Goal: Transaction & Acquisition: Subscribe to service/newsletter

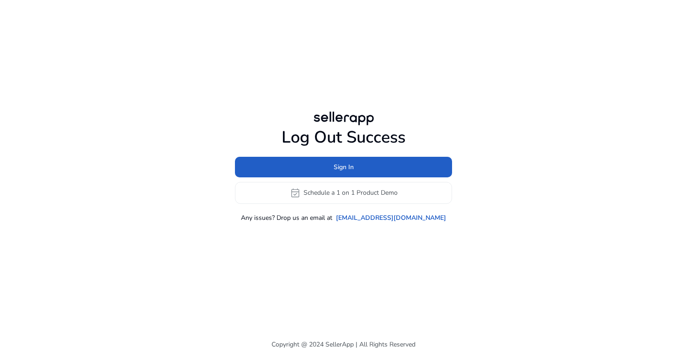
click at [335, 165] on span "Sign In" at bounding box center [344, 167] width 20 height 10
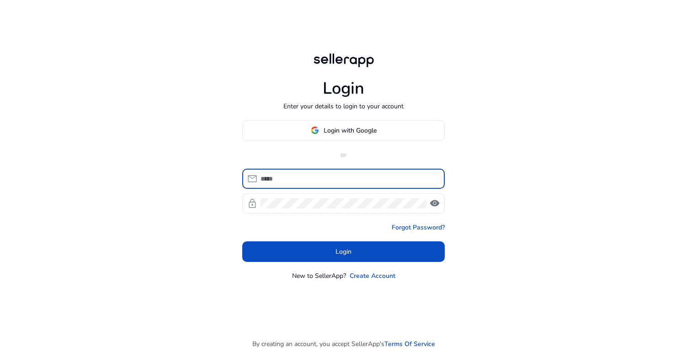
click at [283, 178] on input at bounding box center [349, 179] width 177 height 10
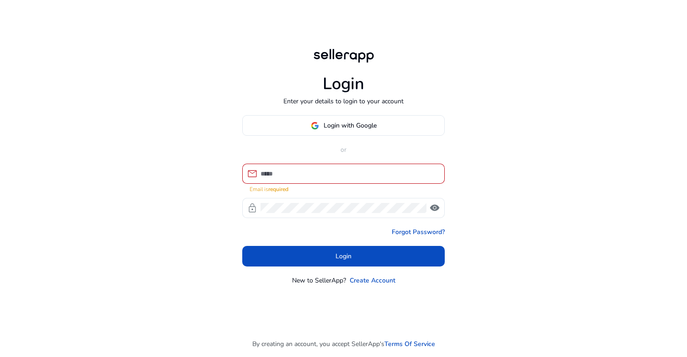
type input "**********"
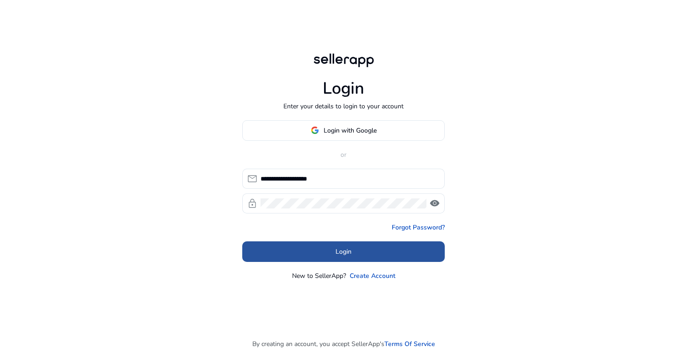
click at [381, 246] on span at bounding box center [343, 252] width 203 height 22
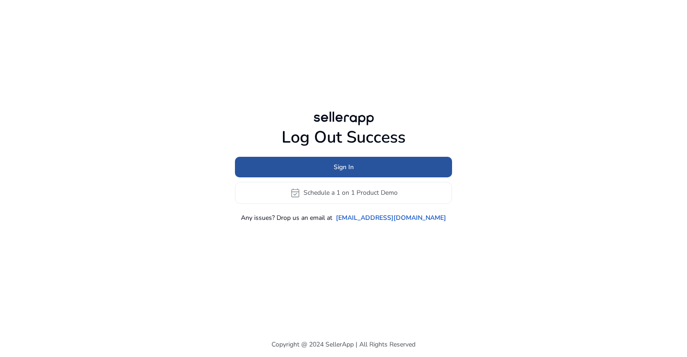
click at [337, 161] on span at bounding box center [343, 167] width 217 height 22
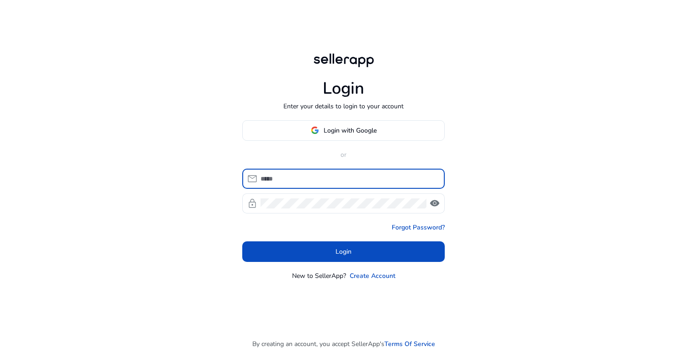
click at [321, 179] on input at bounding box center [349, 179] width 177 height 10
type input "**********"
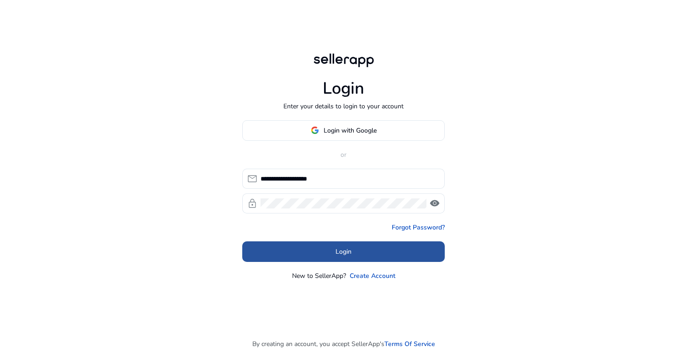
click at [415, 251] on span at bounding box center [343, 252] width 203 height 22
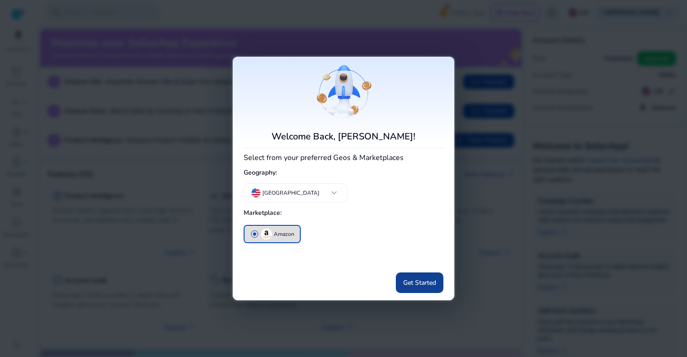
click at [419, 287] on span "Get Started" at bounding box center [419, 283] width 33 height 10
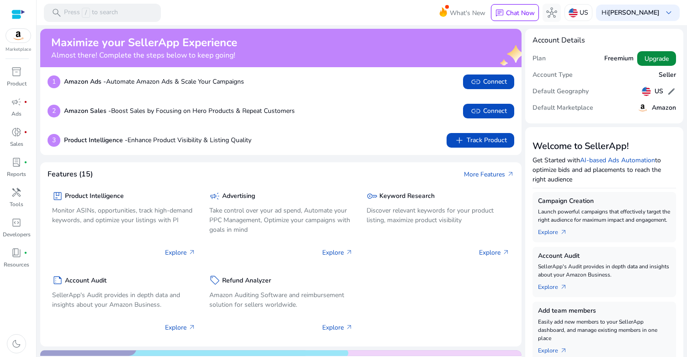
click at [655, 60] on span "Upgrade" at bounding box center [657, 59] width 24 height 10
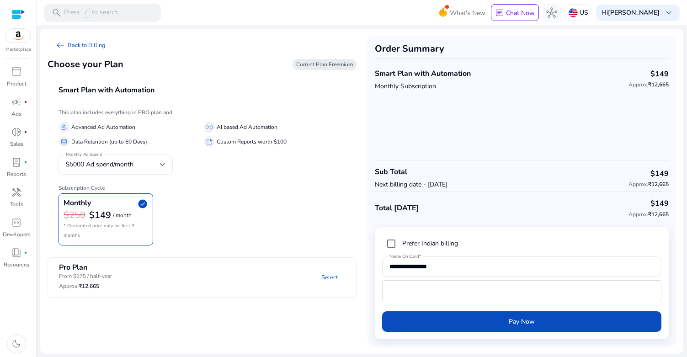
click at [233, 264] on mat-panel-description "Select" at bounding box center [257, 277] width 197 height 28
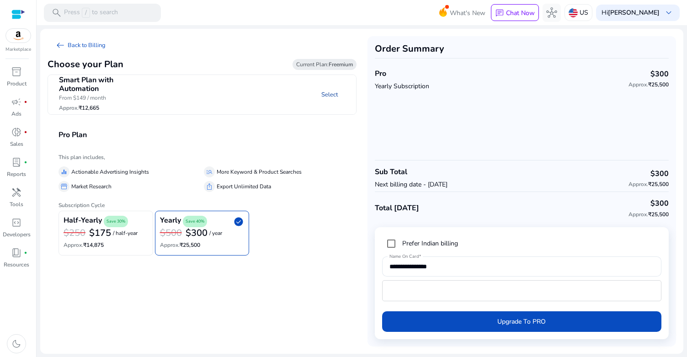
click at [334, 98] on link "Select" at bounding box center [329, 94] width 31 height 16
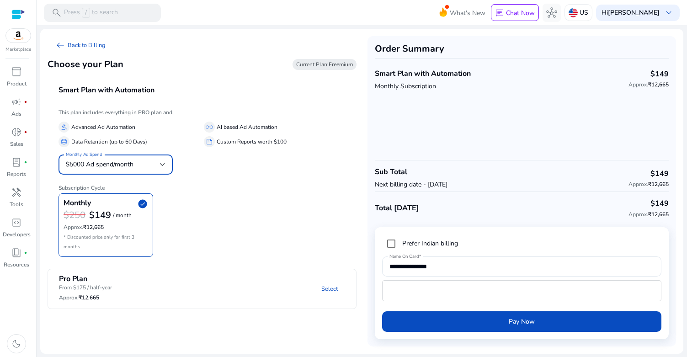
click at [150, 161] on div "$5000 Ad spend/month" at bounding box center [113, 165] width 94 height 10
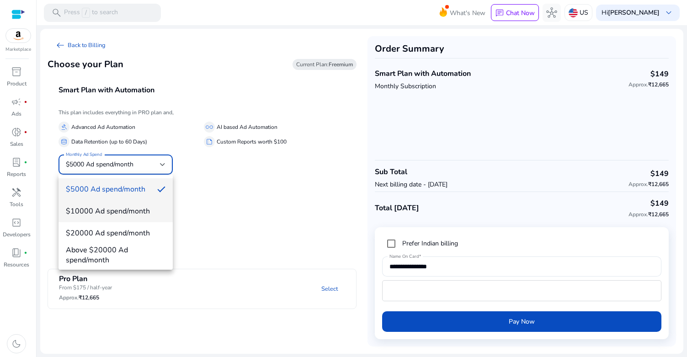
click at [115, 209] on span "$10000 Ad spend/month" at bounding box center [116, 211] width 100 height 10
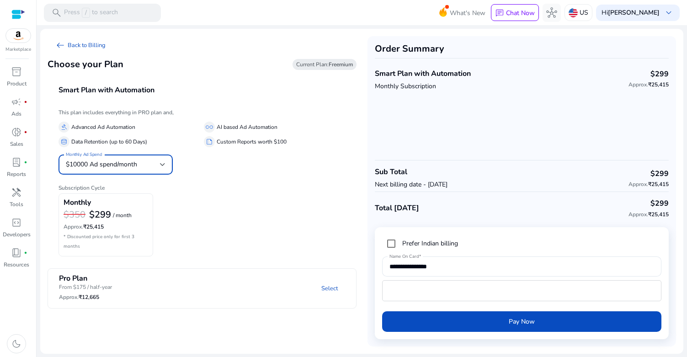
click at [162, 160] on div at bounding box center [162, 164] width 5 height 11
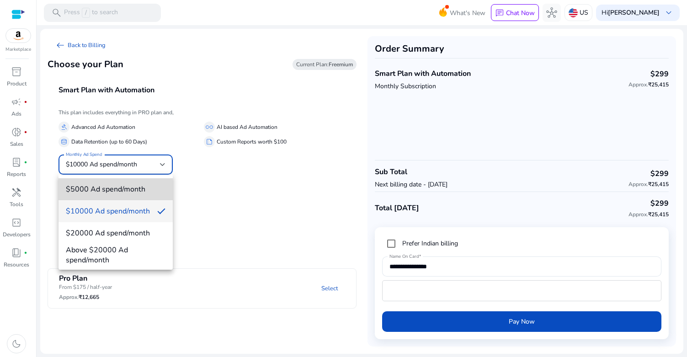
click at [122, 188] on span "$5000 Ad spend/month" at bounding box center [116, 189] width 100 height 10
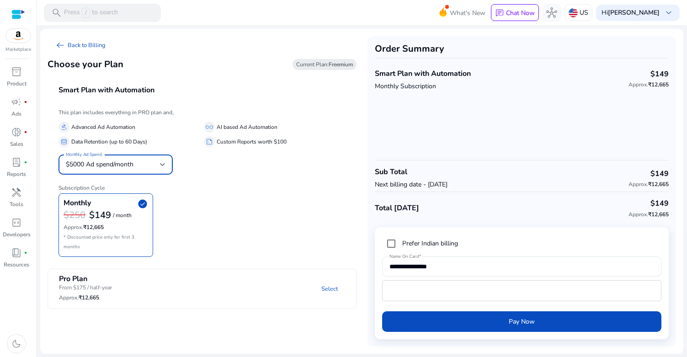
click at [164, 168] on div at bounding box center [162, 164] width 5 height 11
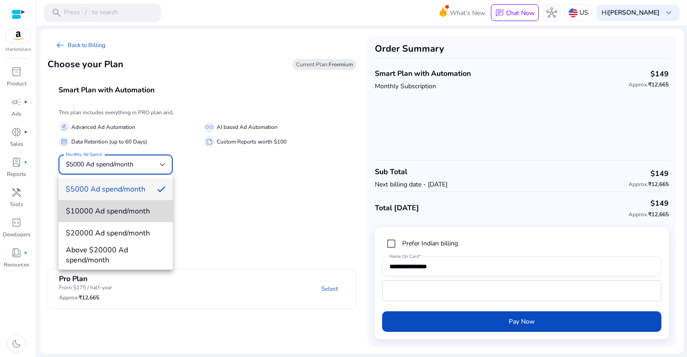
click at [139, 215] on span "$10000 Ad spend/month" at bounding box center [116, 211] width 100 height 10
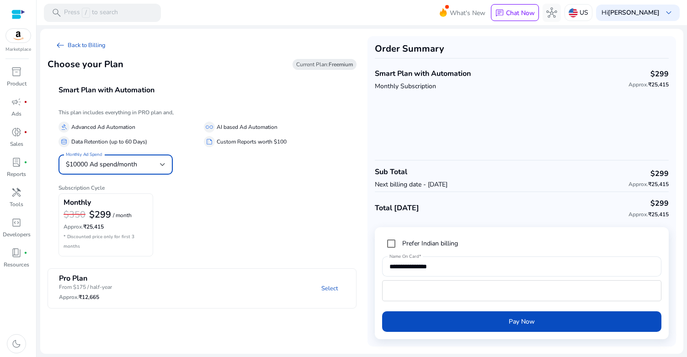
click at [154, 169] on div "$10000 Ad spend/month" at bounding box center [113, 165] width 94 height 10
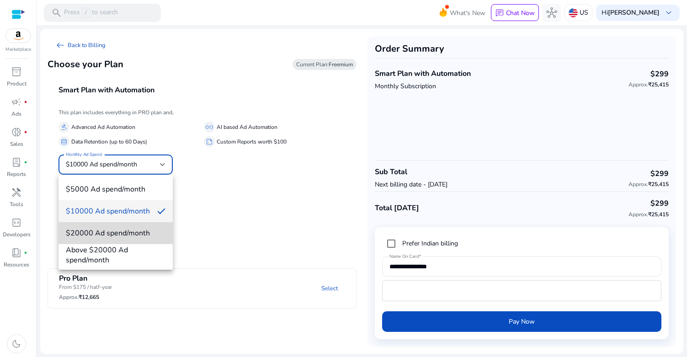
click at [133, 232] on span "$20000 Ad spend/month" at bounding box center [116, 233] width 100 height 10
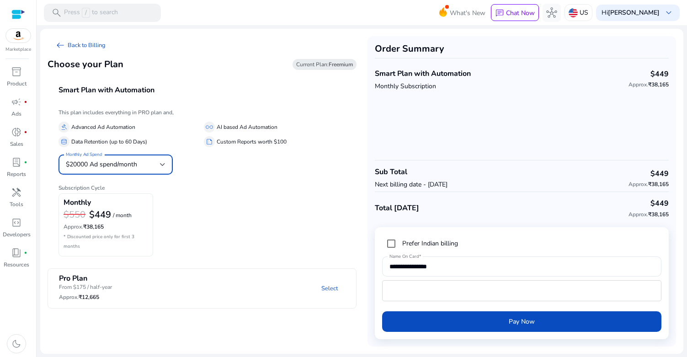
click at [143, 168] on div "$20000 Ad spend/month" at bounding box center [113, 165] width 94 height 10
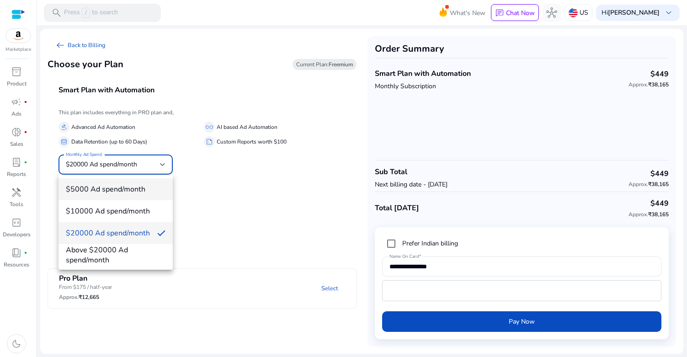
click at [126, 188] on span "$5000 Ad spend/month" at bounding box center [116, 189] width 100 height 10
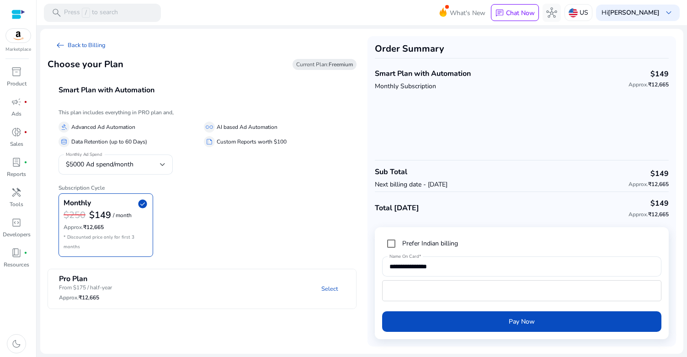
click at [260, 275] on mat-panel-description "Select" at bounding box center [257, 289] width 197 height 28
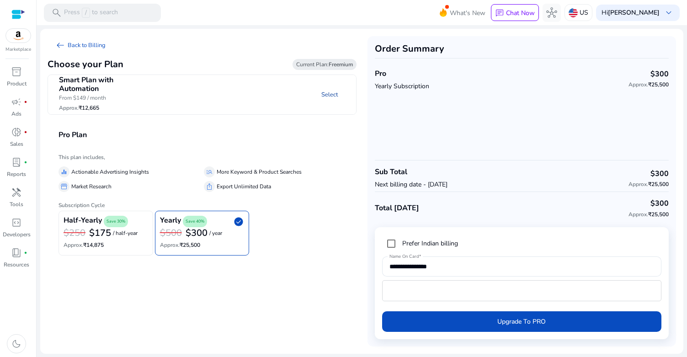
click at [328, 98] on link "Select" at bounding box center [329, 94] width 31 height 16
